Goal: Contribute content: Contribute content

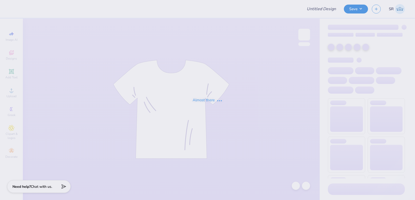
type input "Social shirts"
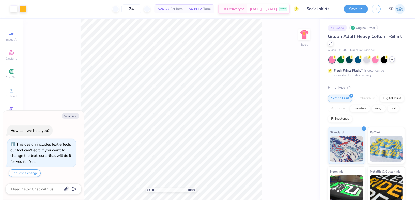
click at [393, 59] on polyline at bounding box center [392, 59] width 2 height 1
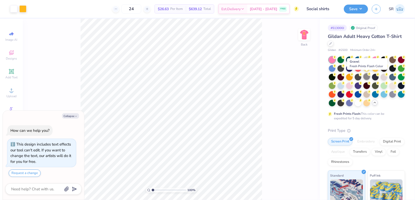
click at [366, 78] on div at bounding box center [367, 76] width 7 height 7
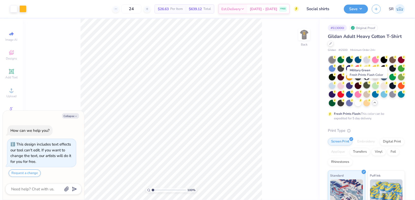
click at [365, 83] on div at bounding box center [367, 85] width 7 height 7
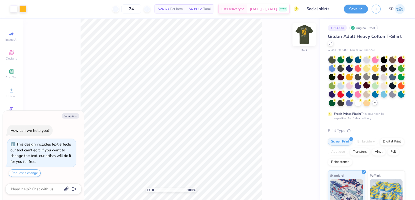
click at [304, 37] on img at bounding box center [304, 34] width 20 height 20
click at [305, 39] on img at bounding box center [304, 34] width 20 height 20
click at [23, 6] on div at bounding box center [22, 8] width 7 height 7
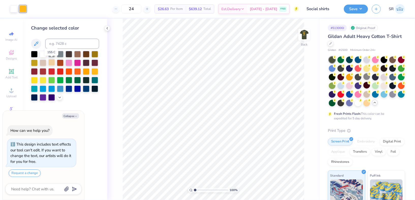
click at [54, 63] on div at bounding box center [51, 62] width 7 height 7
click at [58, 97] on icon at bounding box center [60, 97] width 4 height 4
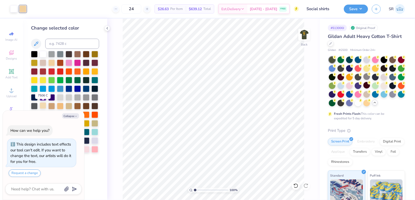
click at [40, 107] on div at bounding box center [43, 105] width 7 height 7
click at [53, 107] on div at bounding box center [51, 105] width 7 height 7
click at [70, 107] on div at bounding box center [69, 105] width 7 height 7
click at [309, 35] on img at bounding box center [304, 34] width 20 height 20
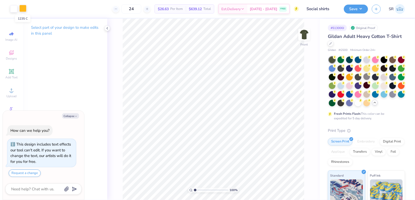
click at [21, 9] on div at bounding box center [22, 8] width 7 height 7
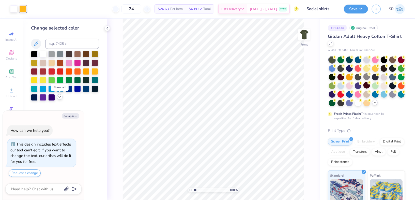
click at [58, 96] on icon at bounding box center [60, 97] width 4 height 4
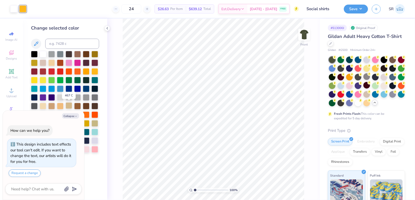
click at [70, 107] on div at bounding box center [69, 105] width 7 height 7
click at [75, 117] on icon "button" at bounding box center [76, 116] width 3 height 3
type textarea "x"
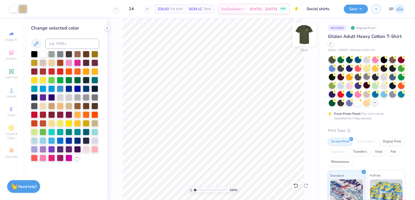
click at [302, 31] on img at bounding box center [304, 34] width 20 height 20
click at [363, 3] on div "Save SR" at bounding box center [379, 9] width 71 height 18
click at [363, 11] on button "Save" at bounding box center [356, 8] width 24 height 9
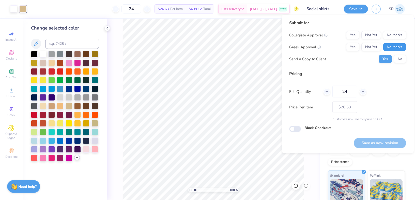
click at [395, 44] on button "No Marks" at bounding box center [394, 47] width 23 height 8
click at [353, 47] on button "Yes" at bounding box center [352, 47] width 13 height 8
click at [394, 36] on button "No Marks" at bounding box center [394, 35] width 23 height 8
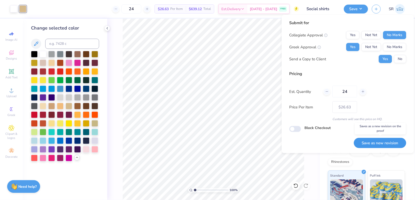
click at [367, 142] on button "Save as new revision" at bounding box center [380, 143] width 52 height 10
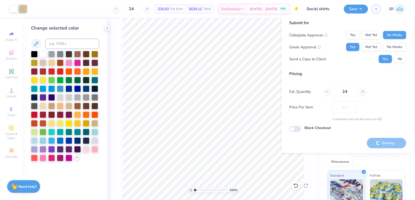
type input "$26.63"
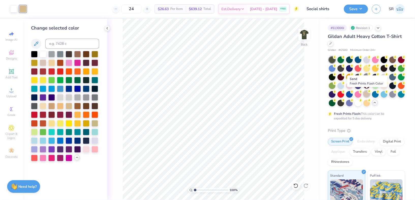
click at [366, 95] on div at bounding box center [367, 94] width 7 height 7
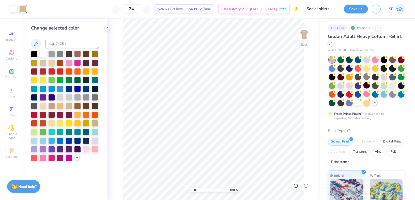
click at [79, 52] on div at bounding box center [77, 53] width 7 height 7
click at [50, 64] on div at bounding box center [51, 62] width 7 height 7
click at [52, 105] on div at bounding box center [51, 105] width 7 height 7
click at [69, 105] on div at bounding box center [69, 105] width 7 height 7
click at [52, 105] on div at bounding box center [51, 105] width 7 height 7
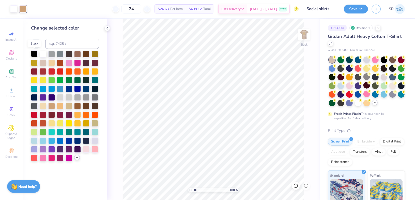
click at [36, 55] on div at bounding box center [34, 53] width 7 height 7
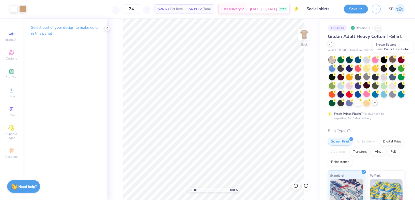
click at [396, 59] on div at bounding box center [393, 59] width 7 height 7
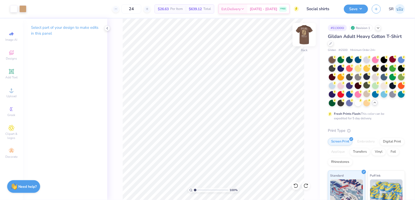
click at [305, 39] on img at bounding box center [304, 34] width 20 height 20
click at [305, 33] on img at bounding box center [304, 34] width 20 height 20
click at [352, 9] on button "Save" at bounding box center [356, 8] width 24 height 9
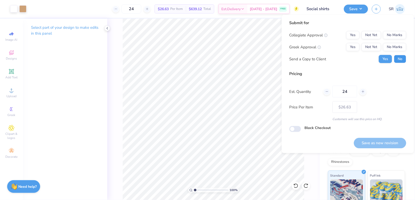
click at [399, 57] on button "No" at bounding box center [400, 59] width 12 height 8
click at [358, 45] on button "Yes" at bounding box center [352, 47] width 13 height 8
click at [391, 34] on button "No Marks" at bounding box center [394, 35] width 23 height 8
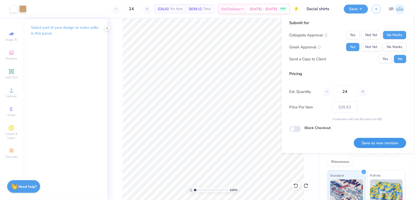
click at [365, 141] on button "Save as new revision" at bounding box center [380, 143] width 52 height 10
type input "$26.63"
